Goal: Information Seeking & Learning: Learn about a topic

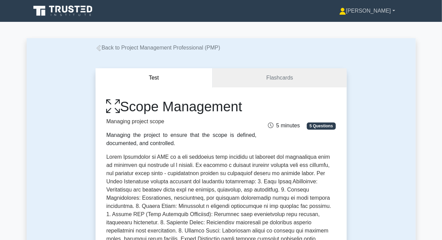
click at [346, 12] on icon at bounding box center [342, 11] width 7 height 7
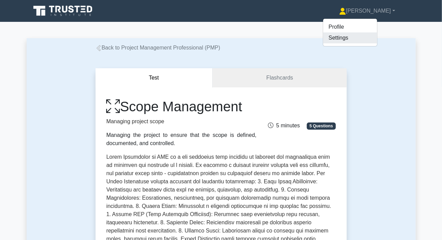
click at [360, 37] on link "Settings" at bounding box center [350, 37] width 54 height 11
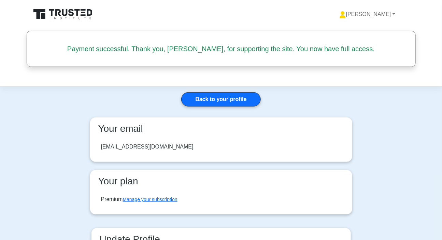
click at [4, 41] on header at bounding box center [221, 43] width 442 height 87
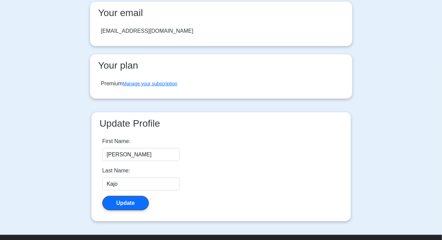
scroll to position [124, 0]
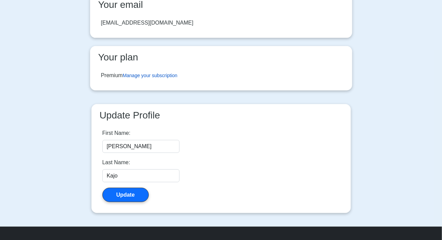
click at [156, 75] on link "Manage your subscription" at bounding box center [150, 75] width 55 height 5
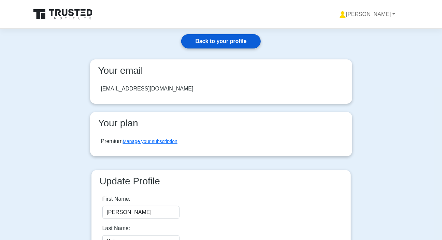
click at [238, 43] on link "Back to your profile" at bounding box center [220, 41] width 79 height 14
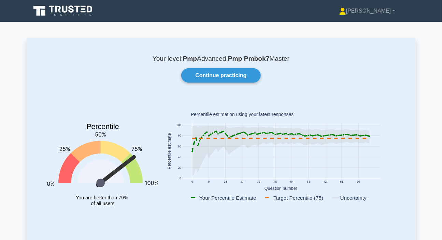
click at [80, 11] on icon at bounding box center [63, 10] width 65 height 13
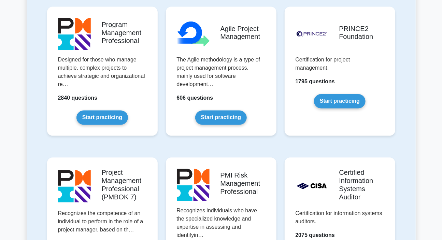
scroll to position [527, 0]
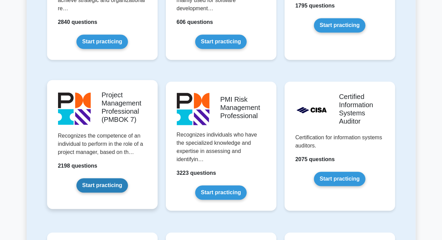
click at [115, 178] on link "Start practicing" at bounding box center [101, 185] width 51 height 14
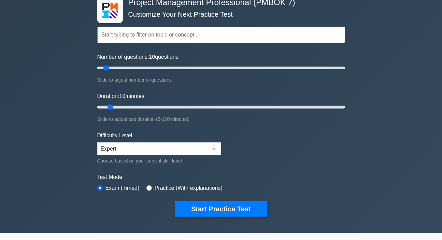
scroll to position [93, 0]
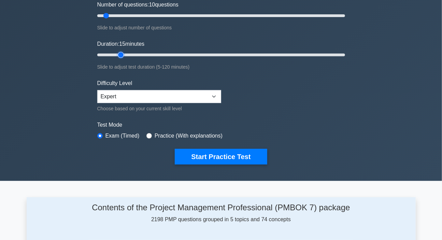
type input "15"
click at [116, 52] on input "Duration: 15 minutes" at bounding box center [221, 55] width 248 height 8
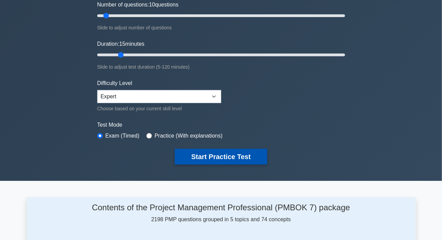
click at [196, 153] on button "Start Practice Test" at bounding box center [221, 157] width 92 height 16
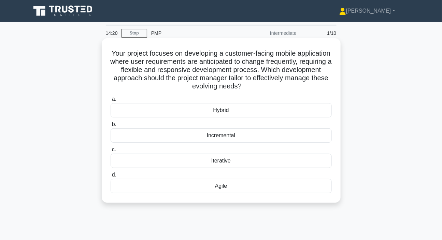
click at [220, 162] on div "Iterative" at bounding box center [221, 160] width 221 height 14
click at [111, 152] on input "c. Iterative" at bounding box center [111, 149] width 0 height 4
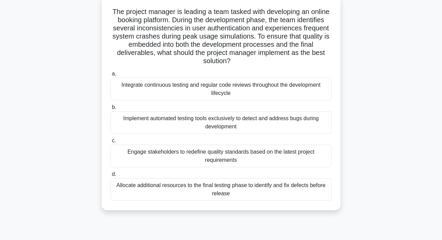
scroll to position [31, 0]
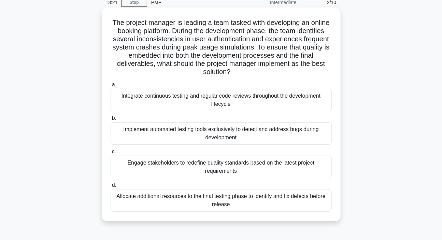
click at [225, 168] on div "Engage stakeholders to redefine quality standards based on the latest project r…" at bounding box center [221, 167] width 221 height 23
click at [111, 154] on input "c. Engage stakeholders to redefine quality standards based on the latest projec…" at bounding box center [111, 151] width 0 height 4
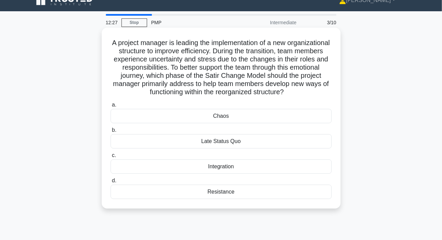
scroll to position [0, 0]
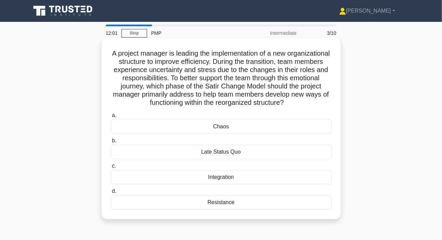
click at [220, 203] on div "Resistance" at bounding box center [221, 202] width 221 height 14
click at [111, 193] on input "d. Resistance" at bounding box center [111, 191] width 0 height 4
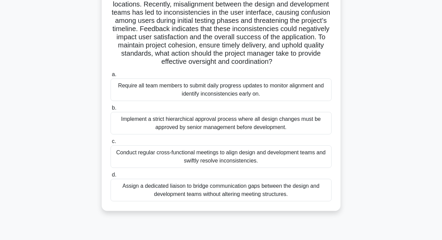
scroll to position [93, 0]
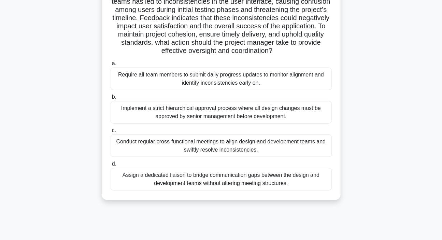
click at [195, 148] on div "Conduct regular cross-functional meetings to align design and development teams…" at bounding box center [221, 145] width 221 height 23
click at [111, 133] on input "c. Conduct regular cross-functional meetings to align design and development te…" at bounding box center [111, 130] width 0 height 4
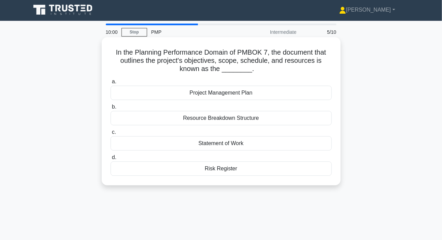
scroll to position [0, 0]
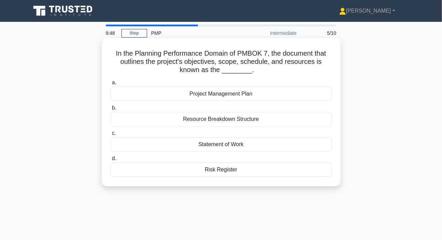
click at [209, 144] on div "Statement of Work" at bounding box center [221, 144] width 221 height 14
click at [111, 135] on input "c. Statement of Work" at bounding box center [111, 133] width 0 height 4
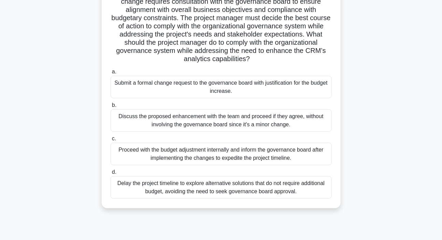
scroll to position [62, 0]
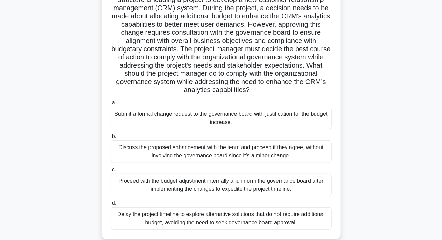
click at [194, 113] on div "Submit a formal change request to the governance board with justification for t…" at bounding box center [221, 118] width 221 height 23
click at [111, 105] on input "a. Submit a formal change request to the governance board with justification fo…" at bounding box center [111, 103] width 0 height 4
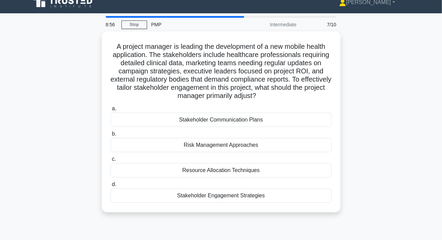
scroll to position [0, 0]
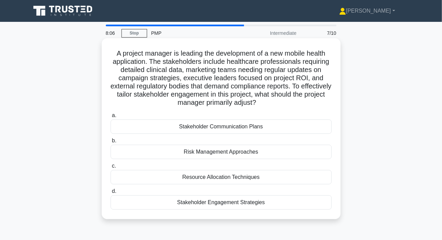
click at [203, 202] on div "Stakeholder Engagement Strategies" at bounding box center [221, 202] width 221 height 14
click at [111, 193] on input "d. Stakeholder Engagement Strategies" at bounding box center [111, 191] width 0 height 4
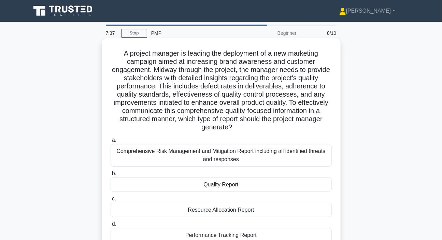
scroll to position [31, 0]
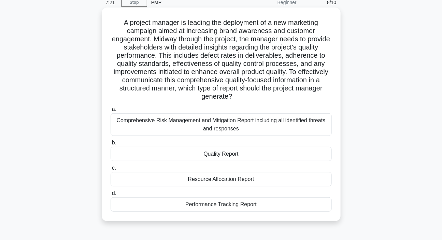
click at [213, 202] on div "Performance Tracking Report" at bounding box center [221, 204] width 221 height 14
click at [111, 195] on input "d. Performance Tracking Report" at bounding box center [111, 193] width 0 height 4
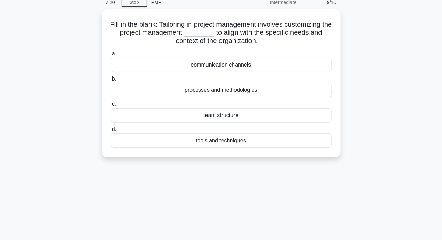
scroll to position [0, 0]
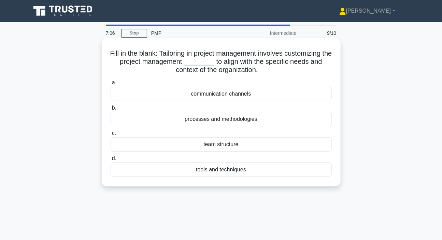
click at [213, 122] on div "processes and methodologies" at bounding box center [221, 119] width 221 height 14
click at [111, 110] on input "b. processes and methodologies" at bounding box center [111, 108] width 0 height 4
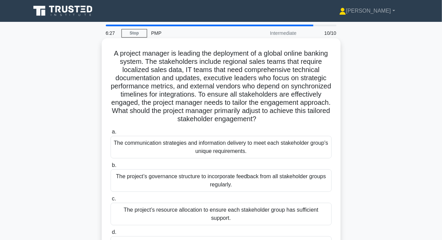
click at [199, 149] on div "The communication strategies and information delivery to meet each stakeholder …" at bounding box center [221, 147] width 221 height 23
click at [111, 134] on input "a. The communication strategies and information delivery to meet each stakehold…" at bounding box center [111, 132] width 0 height 4
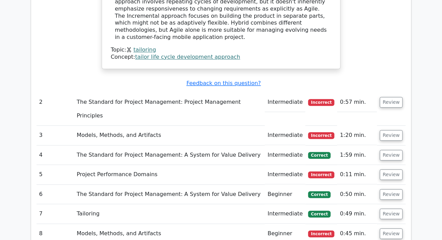
scroll to position [589, 0]
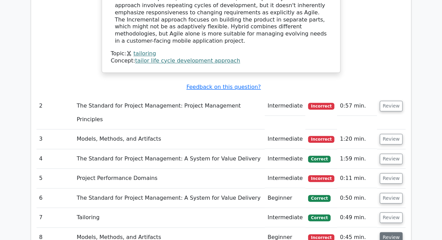
click at [392, 232] on button "Review" at bounding box center [391, 237] width 23 height 11
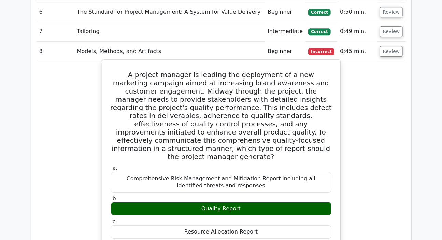
scroll to position [682, 0]
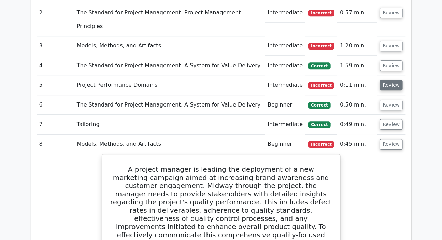
click at [385, 80] on button "Review" at bounding box center [391, 85] width 23 height 11
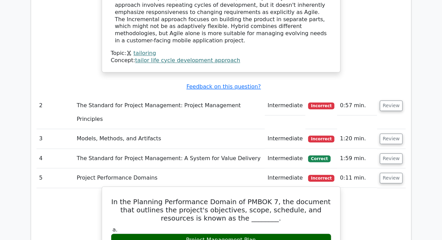
scroll to position [589, 0]
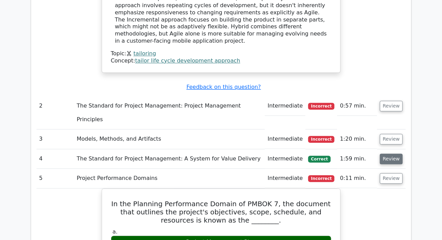
click at [387, 153] on button "Review" at bounding box center [391, 158] width 23 height 11
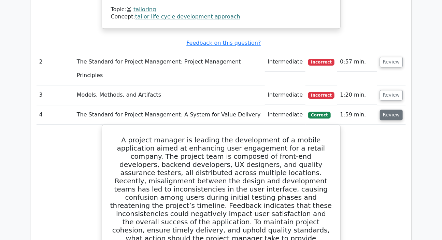
scroll to position [558, 0]
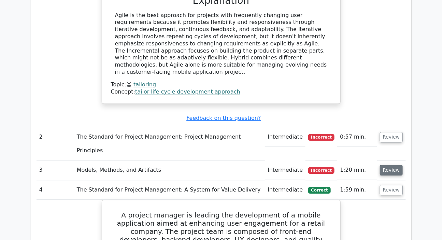
click at [391, 165] on button "Review" at bounding box center [391, 170] width 23 height 11
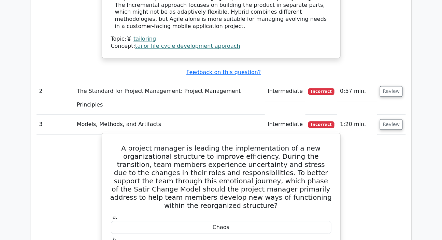
scroll to position [589, 0]
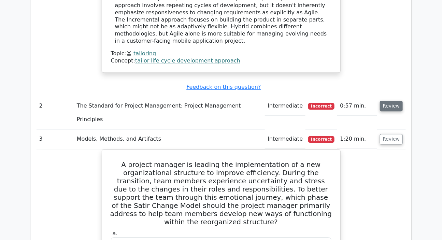
click at [393, 101] on button "Review" at bounding box center [391, 106] width 23 height 11
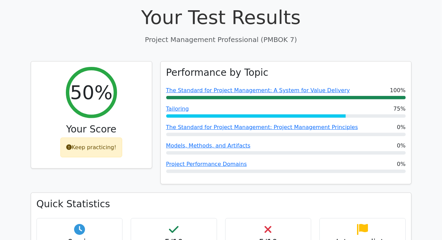
scroll to position [0, 0]
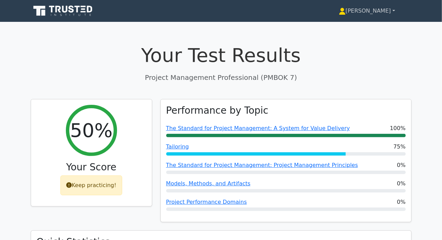
click at [376, 7] on link "[PERSON_NAME]" at bounding box center [366, 11] width 89 height 14
click at [358, 29] on link "Profile" at bounding box center [350, 26] width 54 height 11
